Goal: Book appointment/travel/reservation

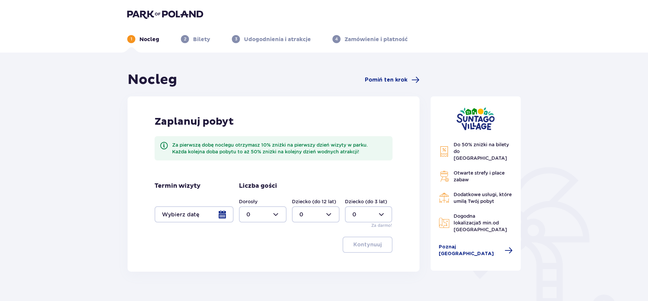
click at [225, 216] on div at bounding box center [194, 214] width 79 height 16
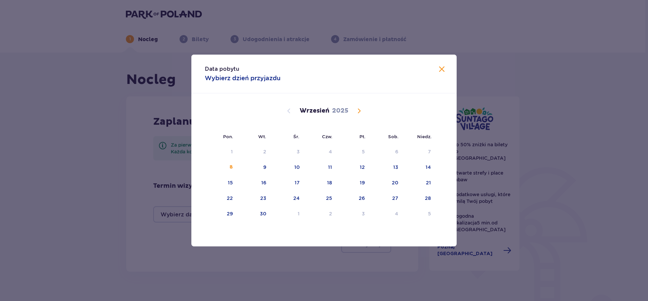
click at [360, 111] on span "Calendar" at bounding box center [359, 111] width 8 height 8
click at [365, 170] on div "7" at bounding box center [353, 167] width 33 height 15
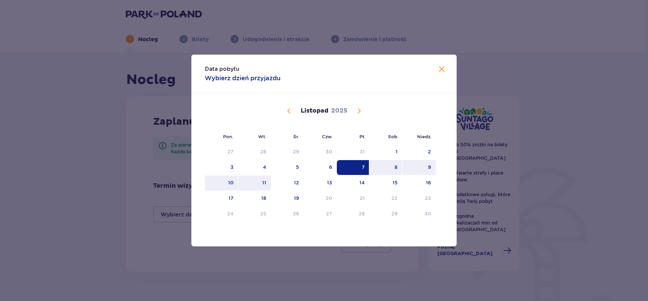
click at [265, 183] on div "11" at bounding box center [264, 182] width 4 height 7
type input "07.11.25 - 11.11.25"
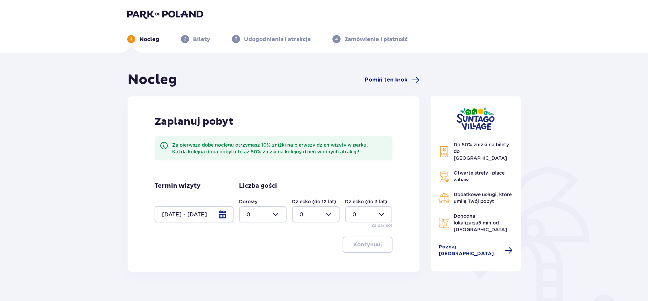
click at [274, 215] on div at bounding box center [263, 214] width 48 height 16
click at [249, 243] on p "6" at bounding box center [248, 243] width 4 height 7
click at [331, 215] on div at bounding box center [316, 214] width 48 height 16
click at [280, 215] on div at bounding box center [263, 214] width 48 height 16
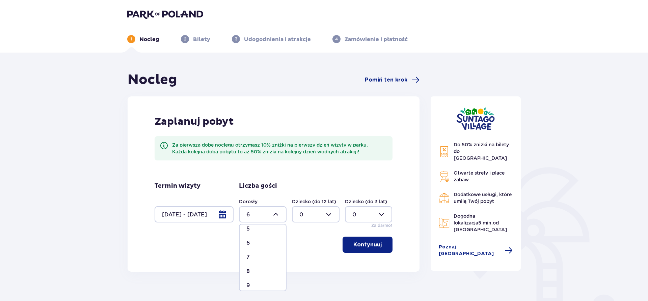
click at [247, 257] on p "7" at bounding box center [247, 257] width 3 height 7
type input "7"
click at [329, 215] on div at bounding box center [316, 214] width 48 height 16
click at [303, 266] on div "5" at bounding box center [315, 267] width 33 height 7
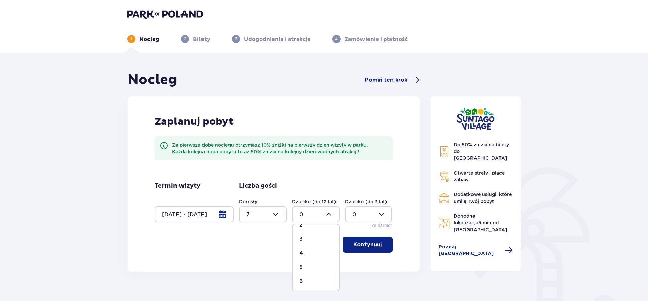
type input "5"
click at [381, 216] on div at bounding box center [369, 214] width 48 height 16
click at [356, 248] on div "1" at bounding box center [368, 249] width 33 height 7
type input "1"
click at [346, 240] on button "Kontynuuj" at bounding box center [367, 245] width 50 height 16
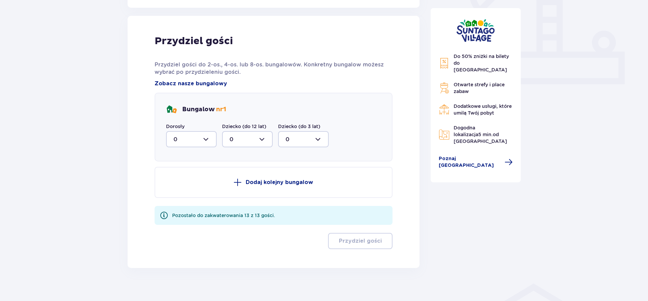
scroll to position [272, 0]
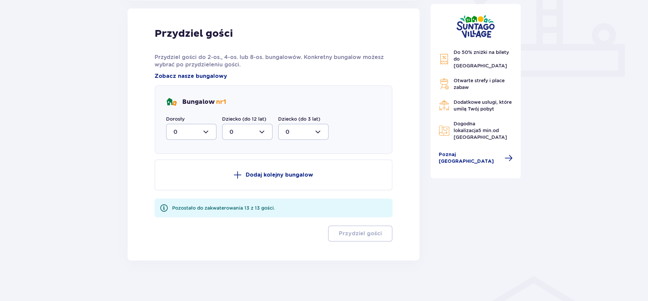
click at [207, 135] on div at bounding box center [191, 132] width 51 height 16
click at [184, 180] on div "2" at bounding box center [191, 180] width 36 height 7
click at [262, 132] on div at bounding box center [247, 132] width 51 height 16
click at [208, 132] on div at bounding box center [191, 132] width 51 height 16
click at [176, 193] on p "3" at bounding box center [174, 194] width 3 height 7
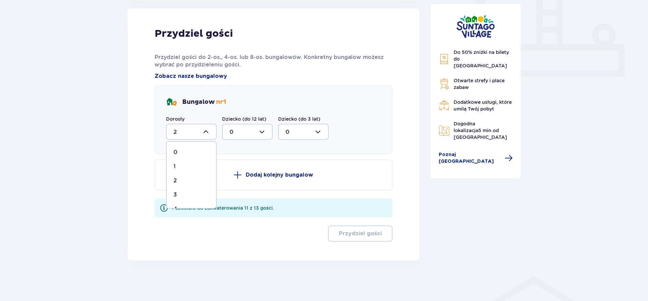
type input "3"
click at [262, 133] on div at bounding box center [247, 132] width 51 height 16
click at [232, 165] on div "1" at bounding box center [247, 166] width 36 height 7
type input "1"
click at [253, 176] on p "Dodaj kolejny bungalow" at bounding box center [279, 174] width 67 height 7
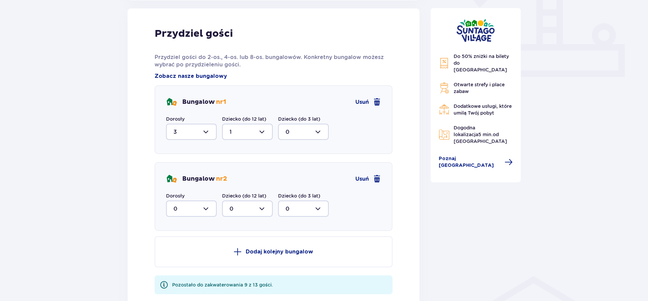
click at [207, 209] on div at bounding box center [191, 209] width 51 height 16
click at [178, 256] on div "2" at bounding box center [191, 257] width 36 height 7
type input "2"
click at [261, 208] on div at bounding box center [247, 209] width 51 height 16
click at [232, 258] on p "2" at bounding box center [230, 257] width 3 height 7
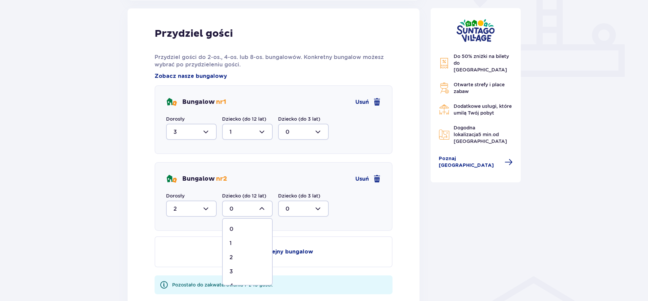
type input "2"
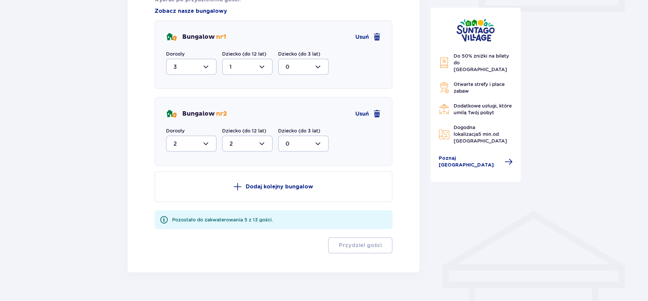
scroll to position [340, 0]
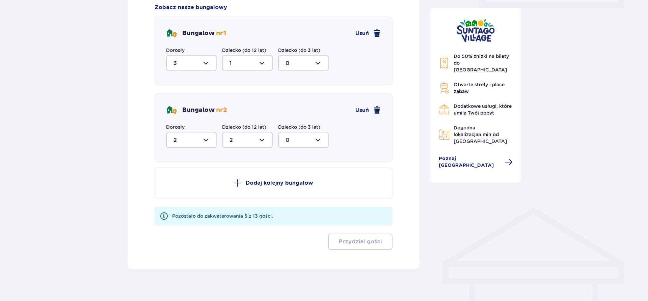
click at [261, 180] on p "Dodaj kolejny bungalow" at bounding box center [279, 182] width 67 height 7
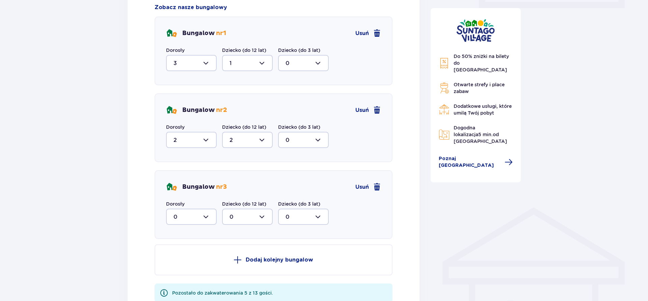
click at [208, 216] on div at bounding box center [191, 217] width 51 height 16
click at [180, 263] on div "2" at bounding box center [191, 265] width 36 height 7
type input "2"
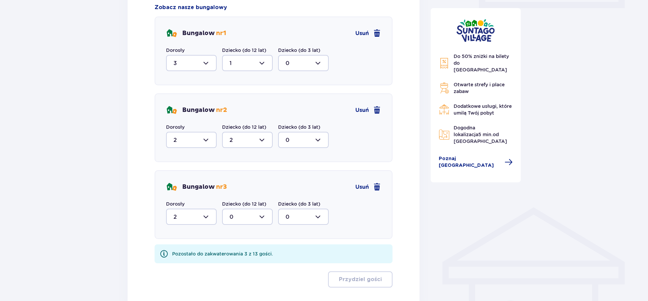
click at [263, 217] on div at bounding box center [247, 217] width 51 height 16
drag, startPoint x: 232, startPoint y: 263, endPoint x: 254, endPoint y: 258, distance: 22.6
click at [233, 263] on div "2" at bounding box center [247, 265] width 36 height 7
type input "2"
click at [313, 217] on div at bounding box center [303, 217] width 51 height 16
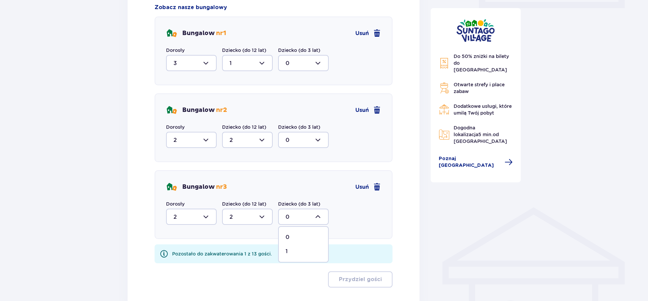
click at [288, 251] on div "1" at bounding box center [303, 251] width 36 height 7
type input "1"
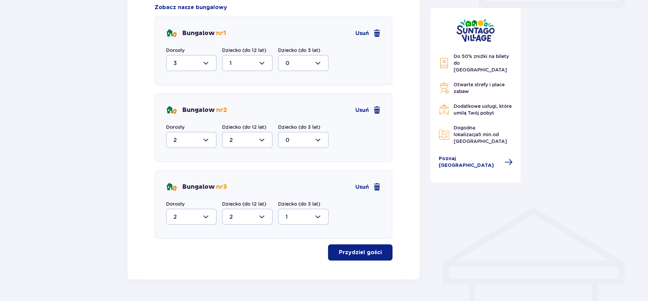
click at [354, 255] on p "Przydziel gości" at bounding box center [360, 252] width 43 height 7
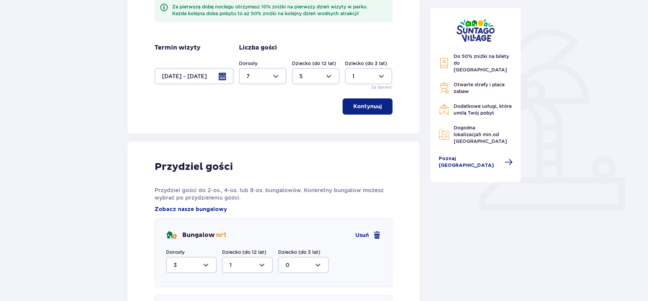
scroll to position [0, 0]
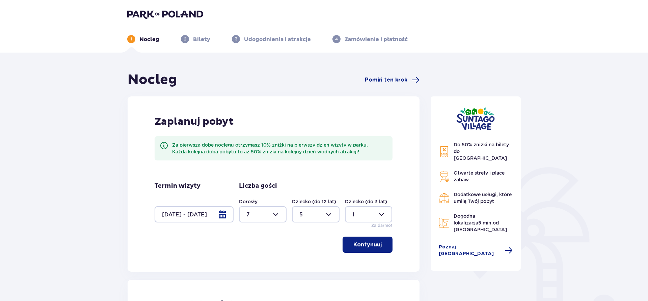
click at [362, 243] on p "Kontynuuj" at bounding box center [367, 244] width 28 height 7
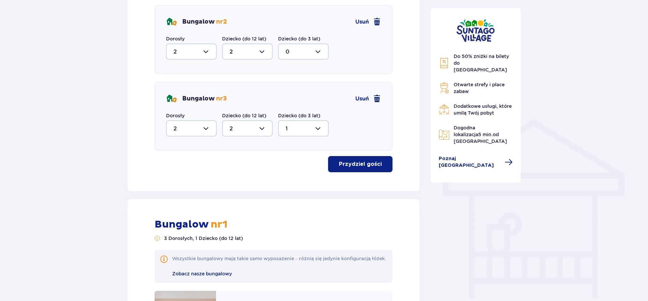
scroll to position [444, 0]
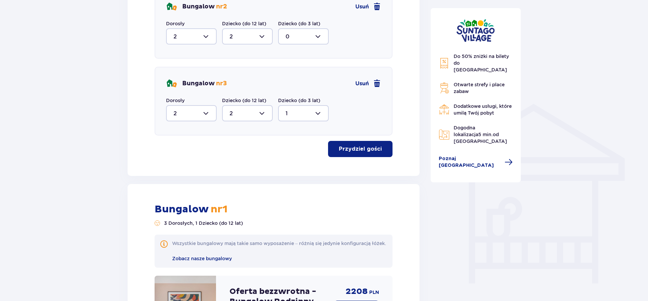
click at [346, 149] on p "Przydziel gości" at bounding box center [360, 148] width 43 height 7
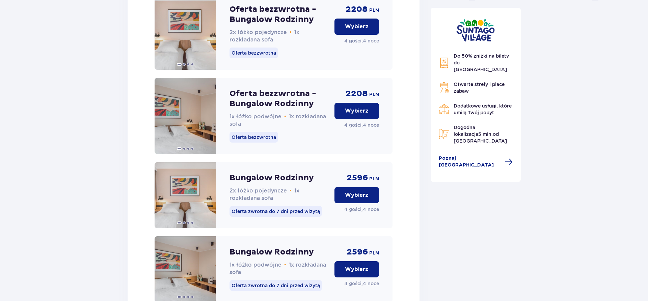
scroll to position [754, 0]
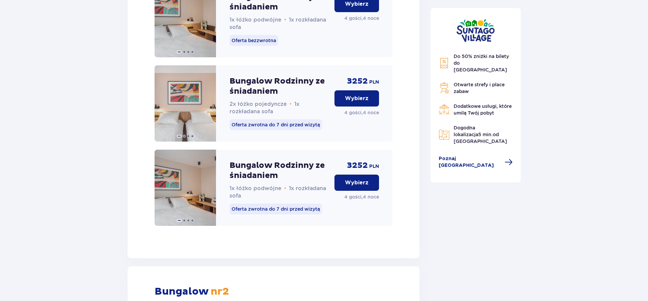
scroll to position [1167, 0]
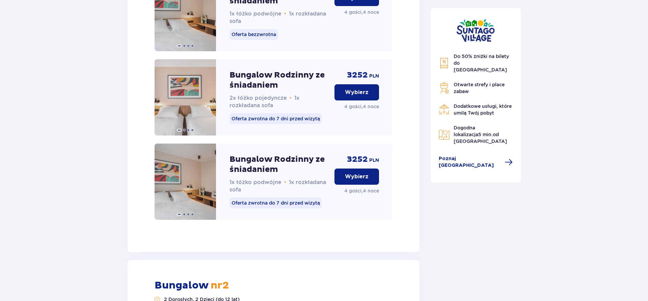
click at [356, 96] on p "Wybierz" at bounding box center [357, 92] width 24 height 7
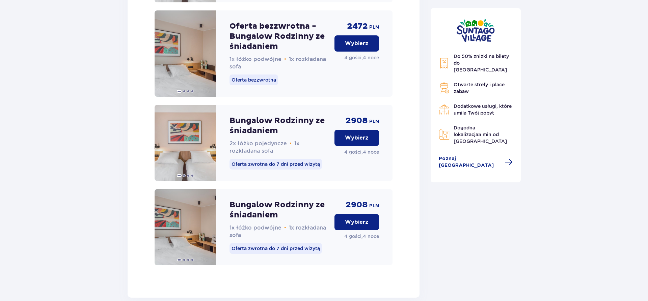
scroll to position [2012, 0]
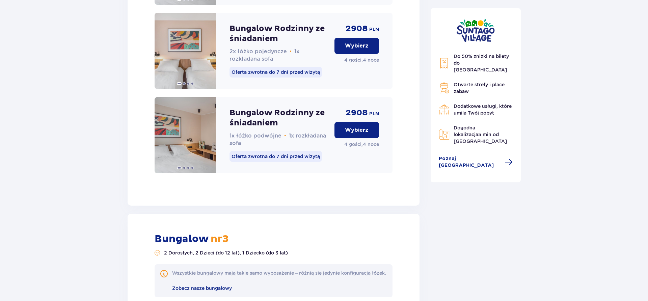
click at [346, 50] on p "Wybierz" at bounding box center [357, 45] width 24 height 7
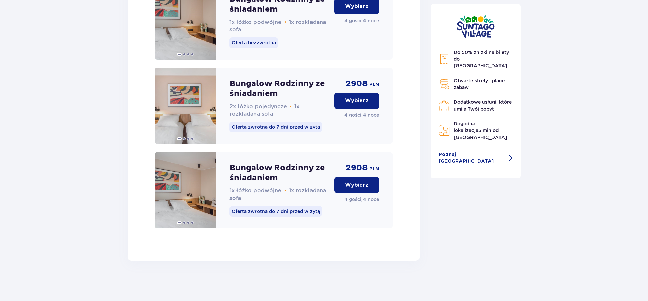
scroll to position [2780, 0]
click at [356, 98] on p "Wybierz" at bounding box center [357, 100] width 24 height 7
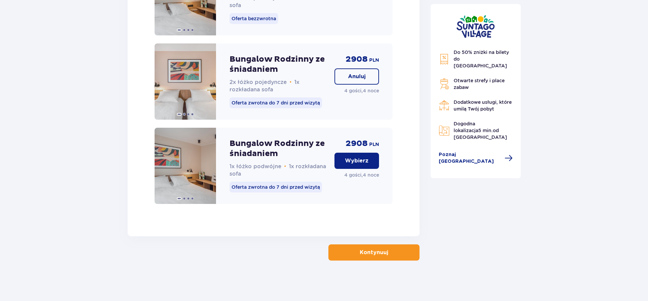
scroll to position [2804, 0]
click at [375, 255] on p "Kontynuuj" at bounding box center [374, 252] width 28 height 7
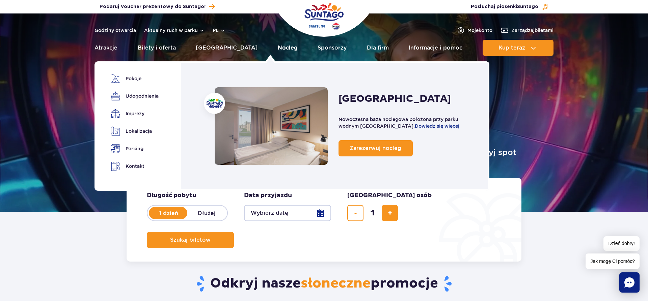
click at [278, 51] on link "Nocleg" at bounding box center [288, 48] width 20 height 16
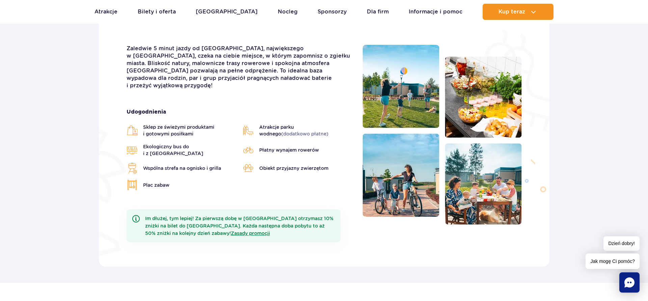
scroll to position [34, 0]
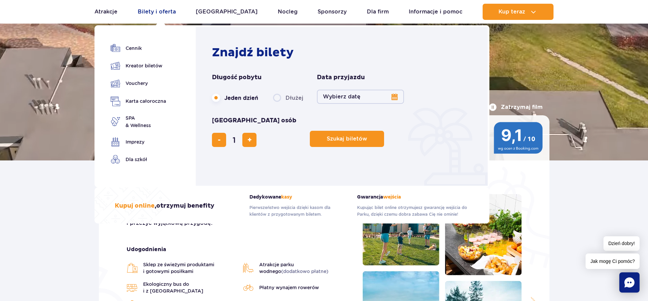
click at [167, 14] on link "Bilety i oferta" at bounding box center [157, 12] width 38 height 16
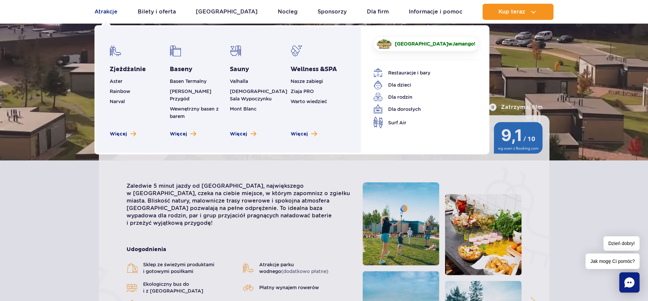
click at [113, 14] on link "Atrakcje" at bounding box center [105, 12] width 23 height 16
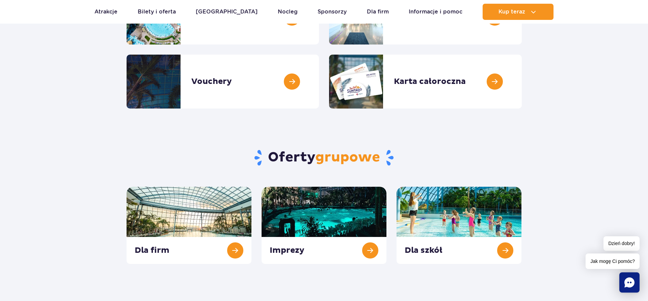
scroll to position [69, 0]
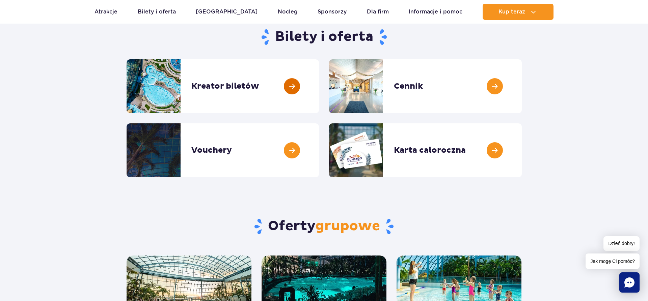
click at [319, 90] on link at bounding box center [319, 86] width 0 height 54
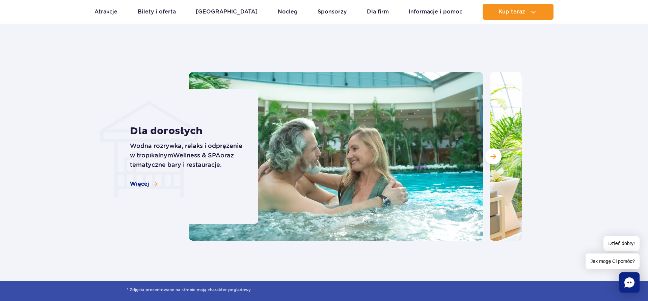
scroll to position [860, 0]
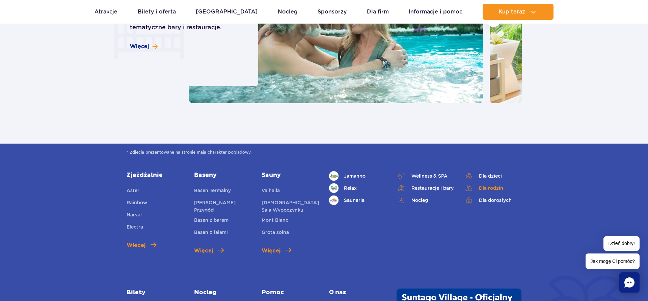
click at [495, 186] on link "Dla rodzin" at bounding box center [492, 188] width 57 height 9
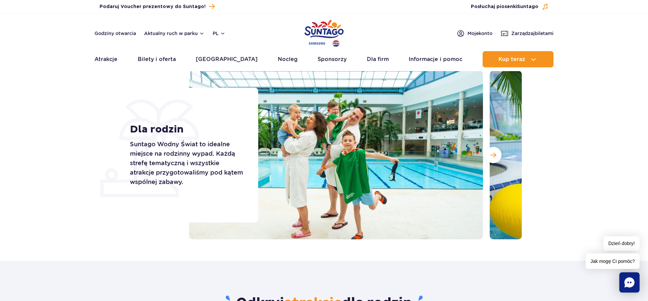
scroll to position [34, 0]
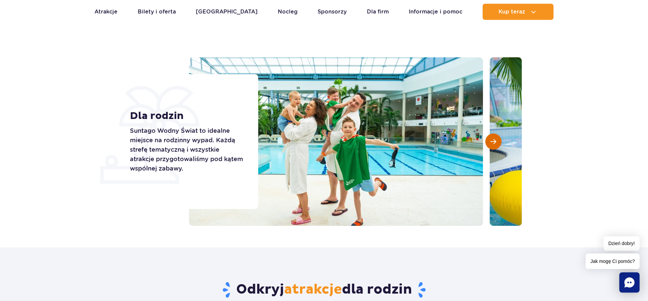
click at [492, 142] on span "Następny slajd" at bounding box center [493, 142] width 6 height 6
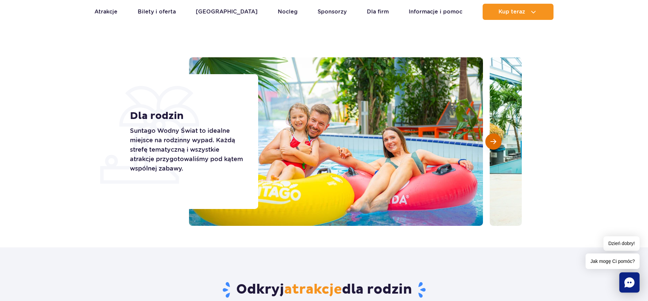
click at [492, 142] on span "Następny slajd" at bounding box center [493, 142] width 6 height 6
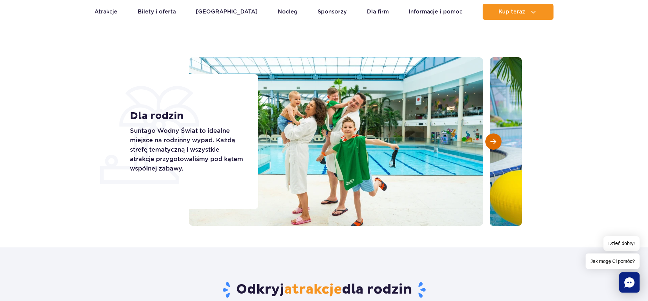
click at [492, 142] on span "Następny slajd" at bounding box center [493, 142] width 6 height 6
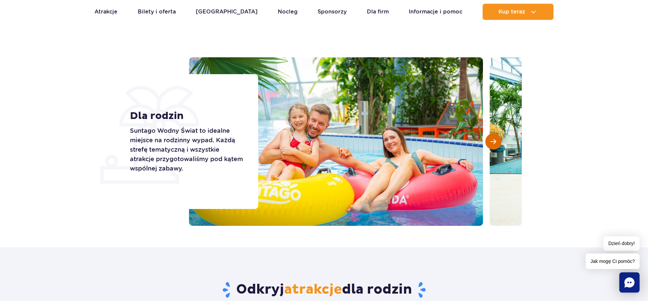
click at [492, 142] on span "Następny slajd" at bounding box center [493, 142] width 6 height 6
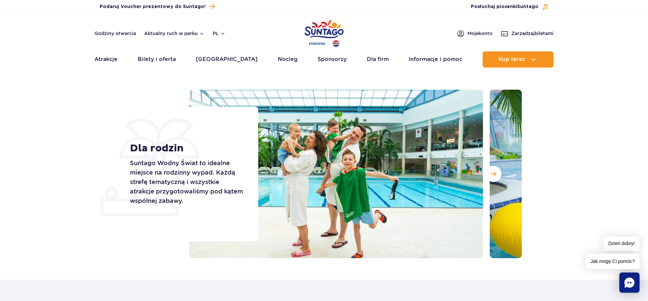
scroll to position [0, 0]
